Goal: Find specific page/section: Find specific page/section

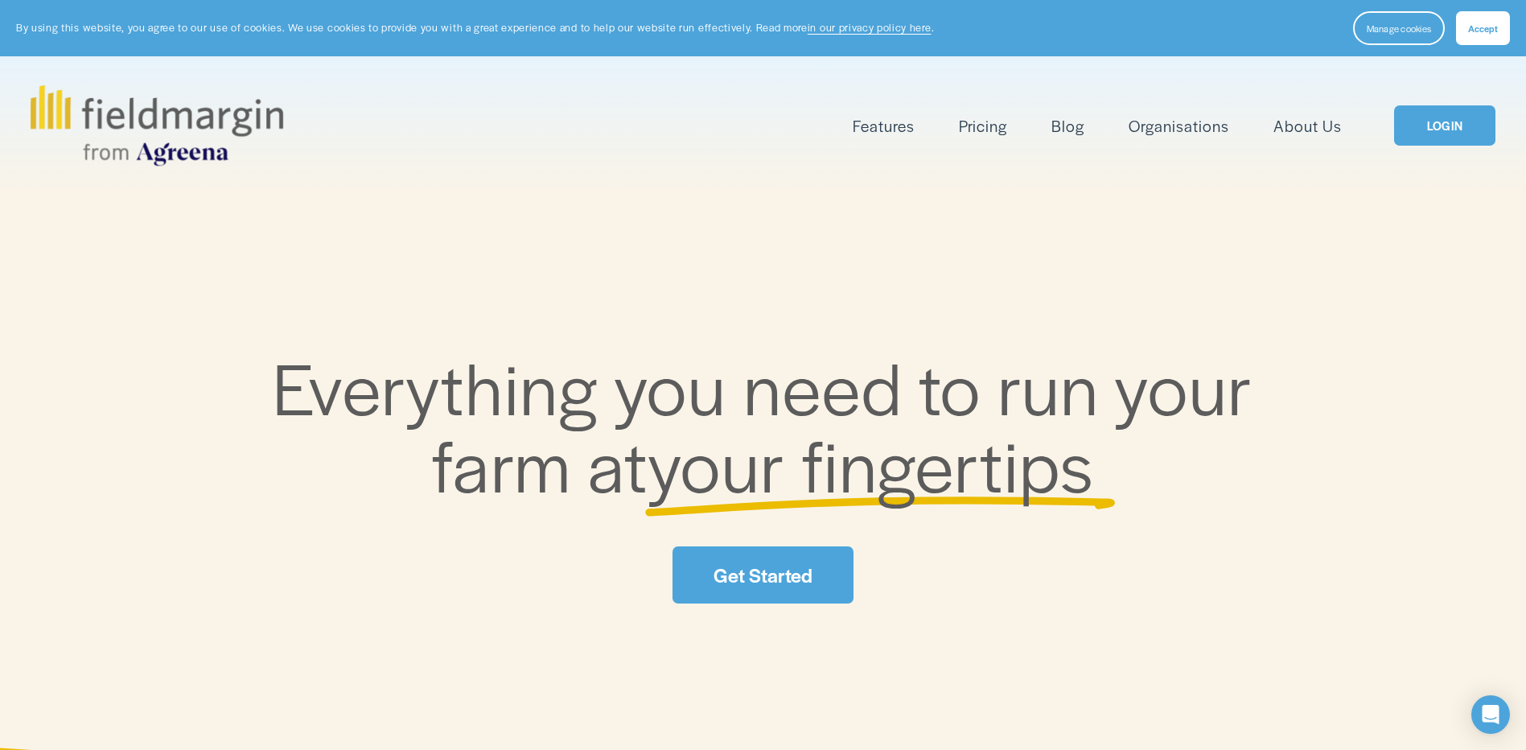
click at [1442, 113] on link "LOGIN" at bounding box center [1444, 125] width 101 height 41
